Goal: Navigation & Orientation: Find specific page/section

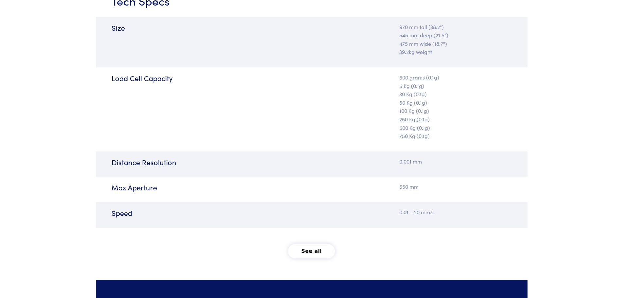
scroll to position [882, 0]
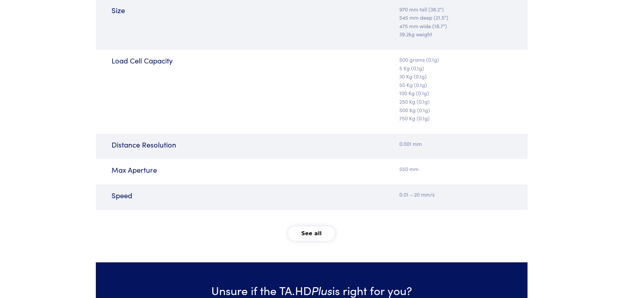
click at [309, 227] on button "See all" at bounding box center [311, 233] width 47 height 14
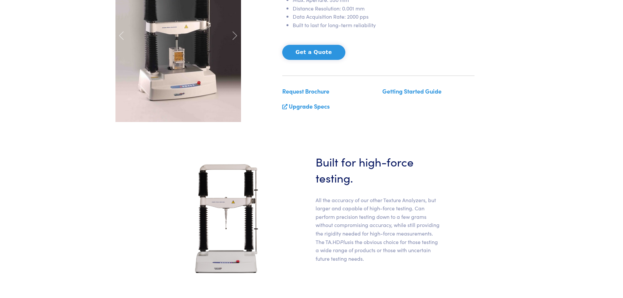
scroll to position [0, 0]
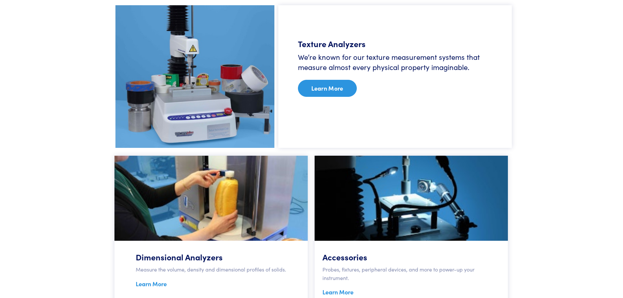
scroll to position [464, 0]
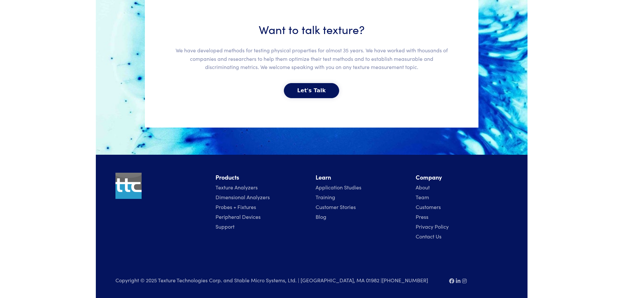
scroll to position [1447, 0]
